Goal: Information Seeking & Learning: Check status

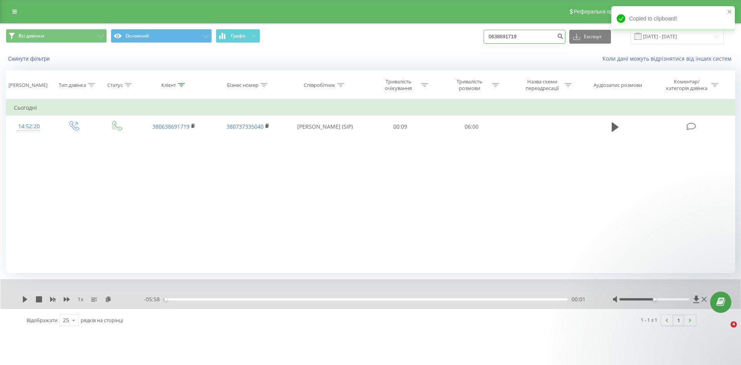
click at [433, 38] on div "Всі дзвінки Основний Графік 0638691719 Експорт .csv .xls .xlsx 23.06.2025 - 23.…" at bounding box center [370, 36] width 729 height 15
paste input "380508776030"
type input "380508776030"
click at [563, 37] on icon "submit" at bounding box center [560, 35] width 7 height 5
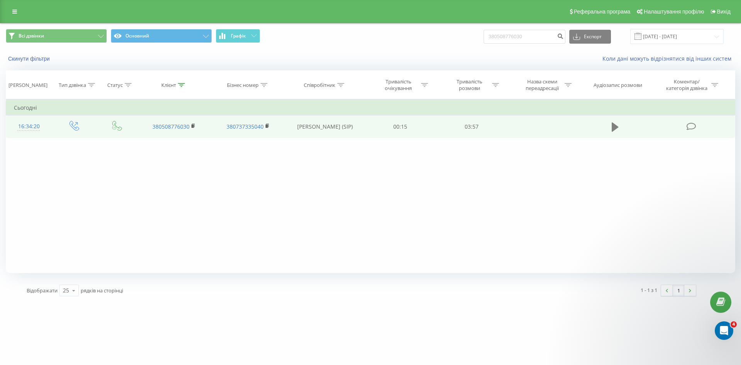
click at [614, 126] on icon at bounding box center [614, 126] width 7 height 9
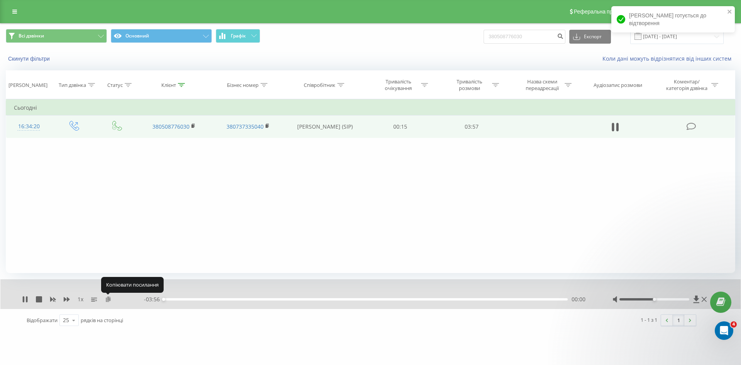
click at [108, 299] on icon at bounding box center [108, 298] width 7 height 5
click at [27, 298] on icon at bounding box center [27, 299] width 2 height 6
